Goal: Navigation & Orientation: Find specific page/section

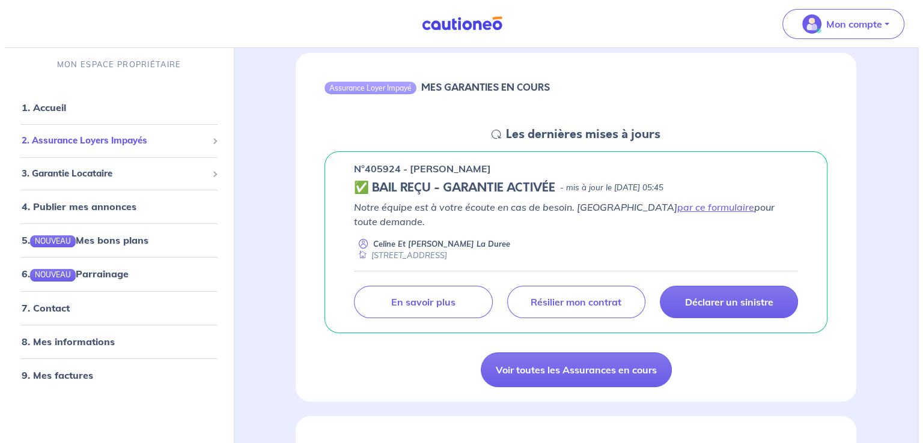
scroll to position [120, 0]
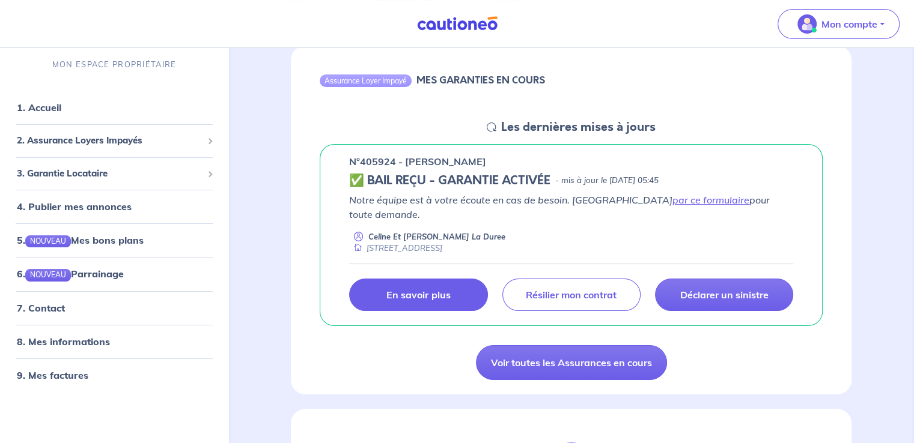
click at [448, 289] on p "En savoir plus" at bounding box center [418, 295] width 64 height 12
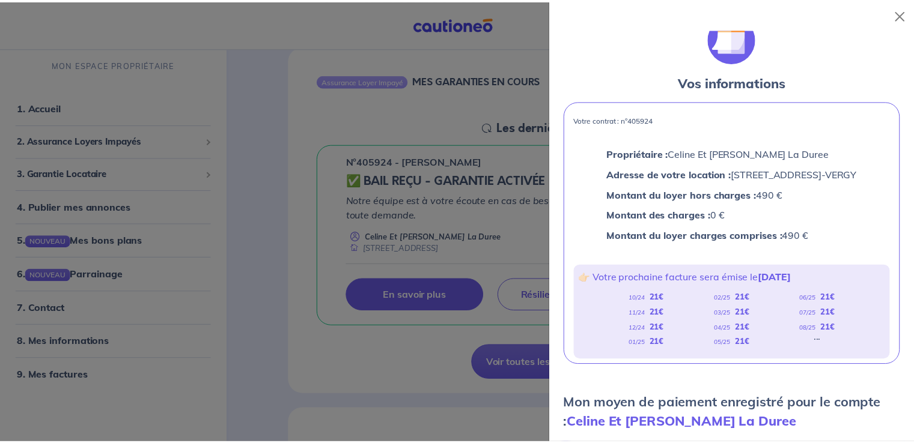
scroll to position [0, 0]
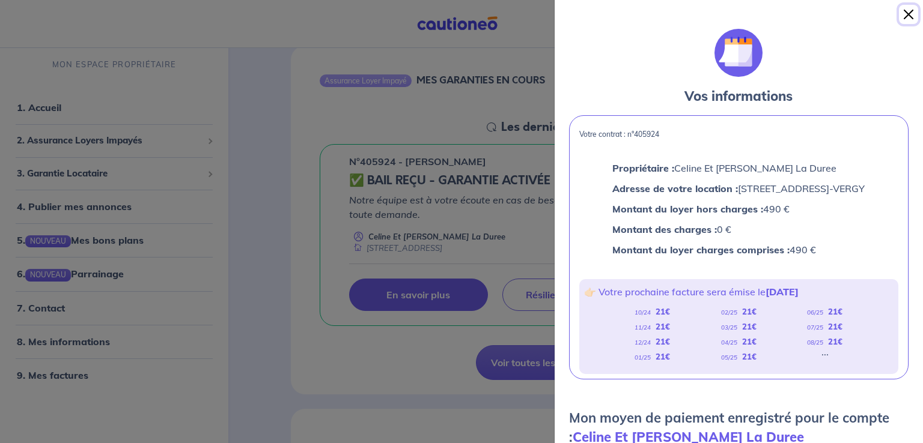
click at [908, 16] on button "Close" at bounding box center [908, 14] width 19 height 19
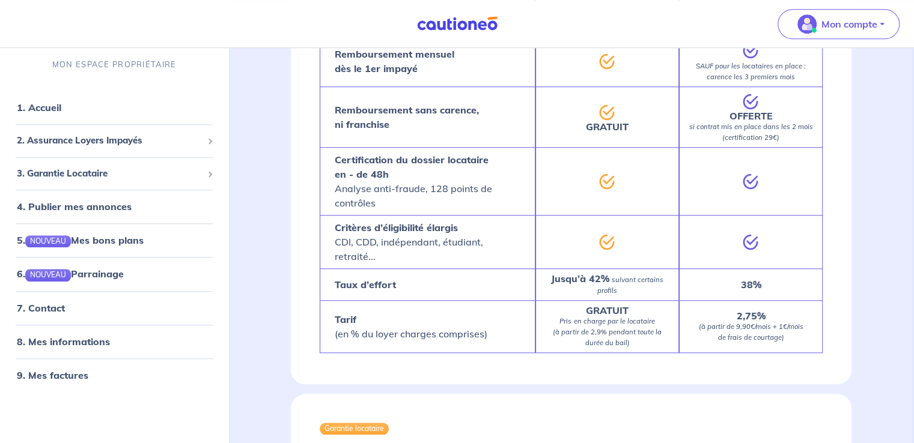
scroll to position [1003, 0]
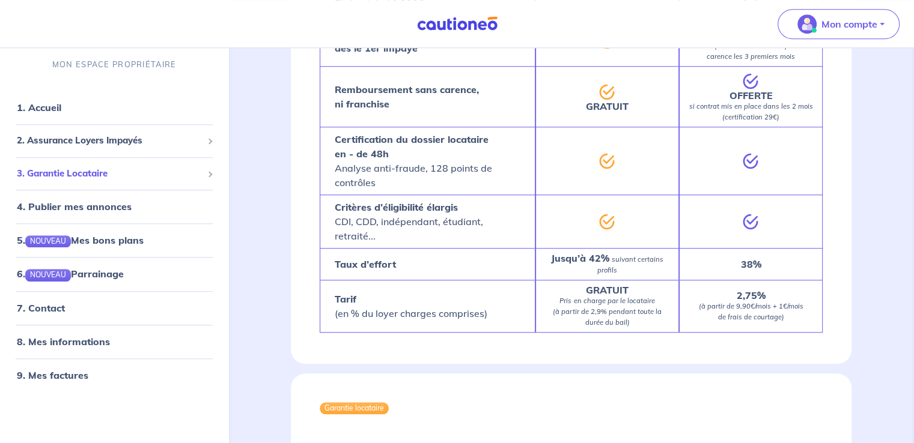
click at [208, 176] on span at bounding box center [210, 174] width 6 height 6
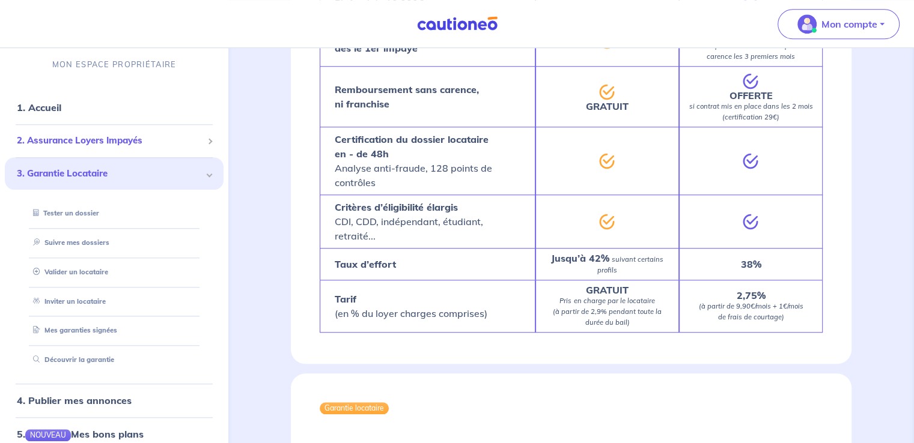
click at [207, 143] on span at bounding box center [210, 141] width 6 height 6
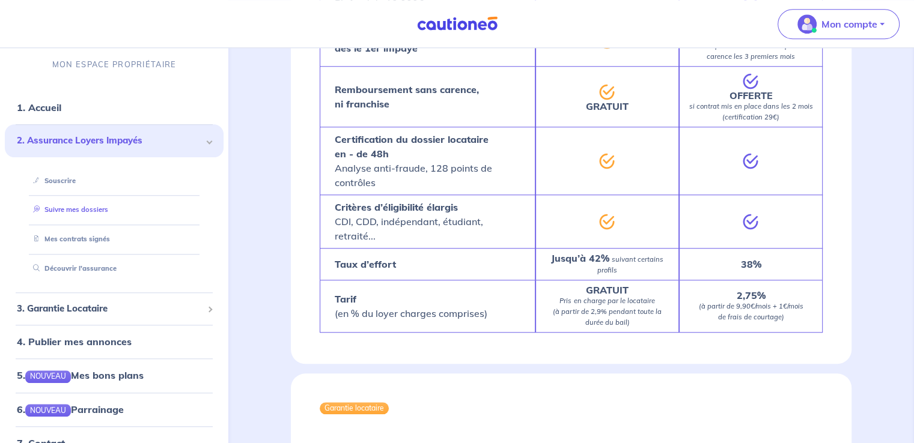
click at [78, 209] on link "Suivre mes dossiers" at bounding box center [68, 209] width 80 height 8
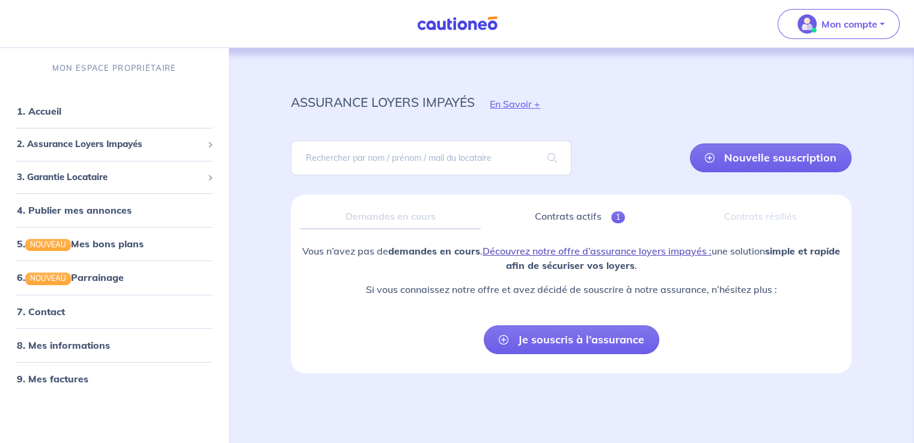
click at [529, 250] on link "Découvrez notre offre d’assurance loyers impayés :" at bounding box center [596, 251] width 229 height 12
click at [46, 114] on link "1. Accueil" at bounding box center [39, 111] width 44 height 12
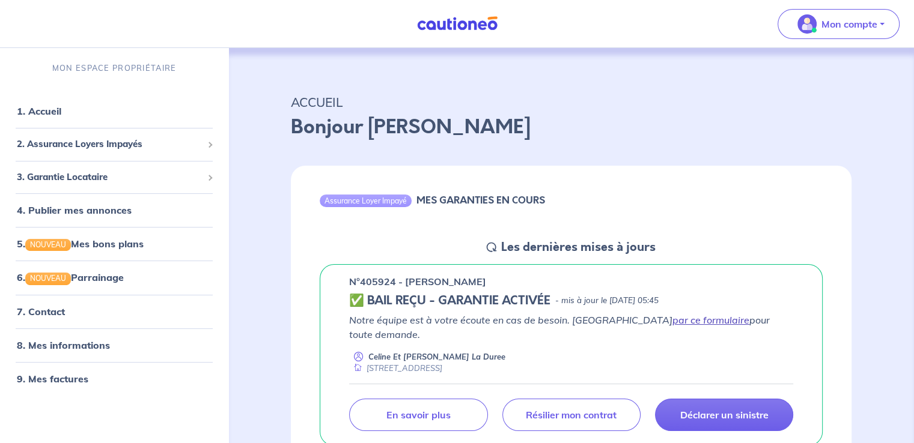
click at [672, 323] on link "par ce formulaire" at bounding box center [710, 320] width 77 height 12
click at [132, 244] on link "5. NOUVEAU Mes bons plans" at bounding box center [79, 244] width 125 height 12
